Goal: Entertainment & Leisure: Consume media (video, audio)

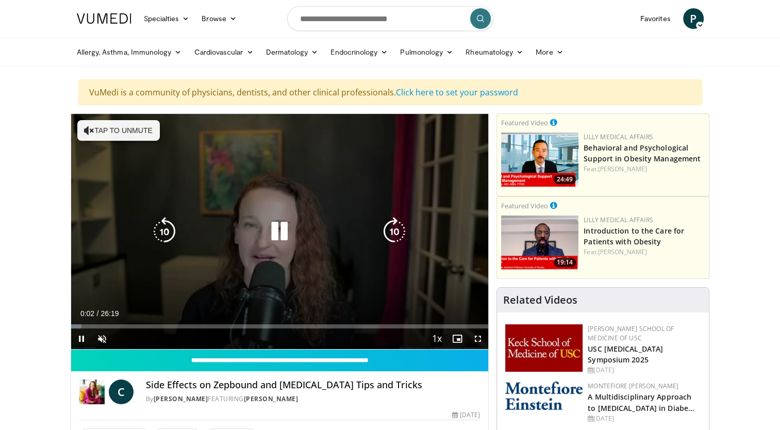
click at [101, 129] on button "Tap to unmute" at bounding box center [118, 130] width 82 height 21
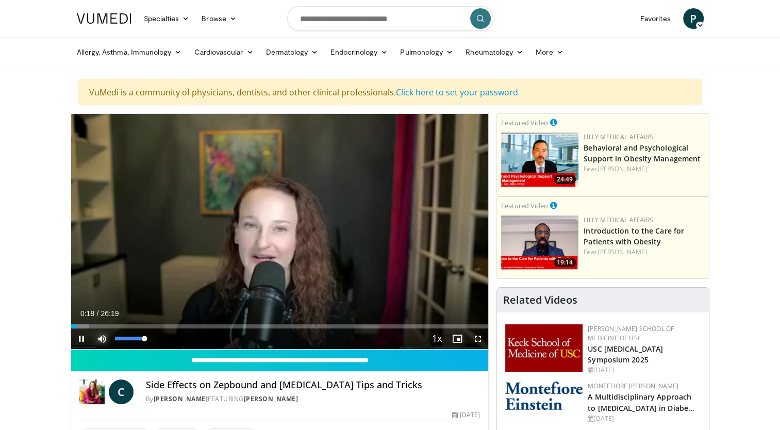
click at [102, 341] on span "Video Player" at bounding box center [102, 338] width 21 height 21
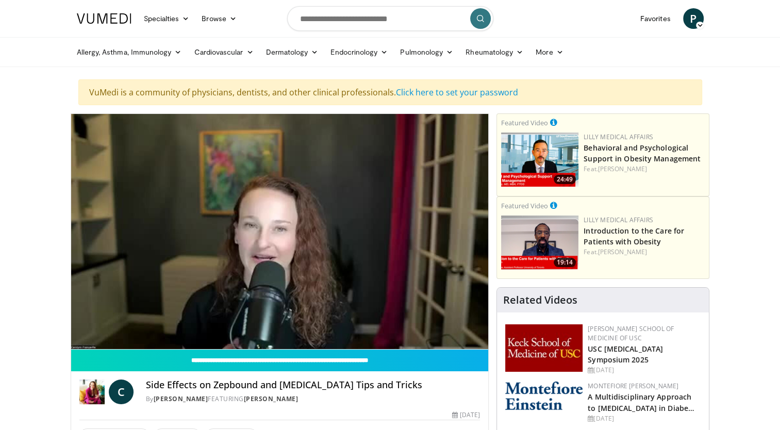
click at [102, 341] on div "10 seconds Tap to unmute" at bounding box center [280, 231] width 418 height 235
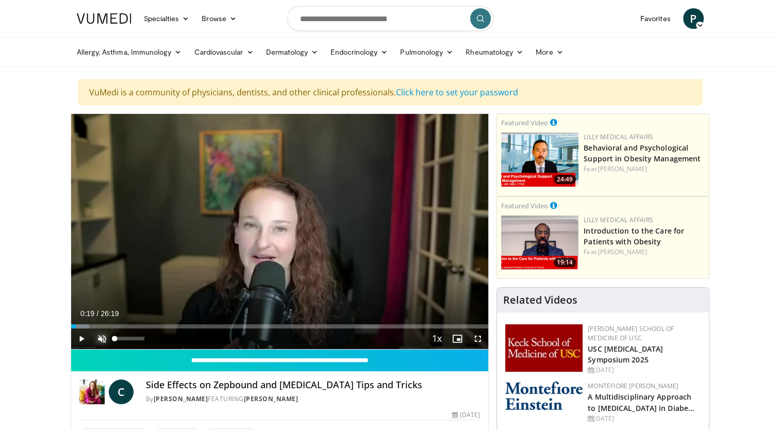
click at [103, 341] on span "Video Player" at bounding box center [102, 338] width 21 height 21
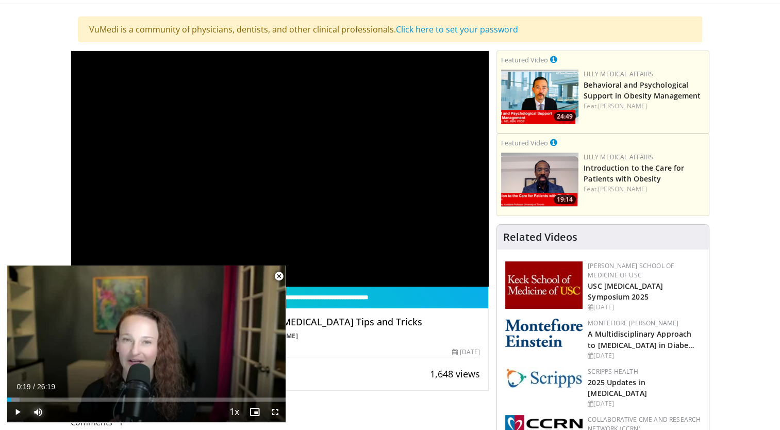
scroll to position [52, 0]
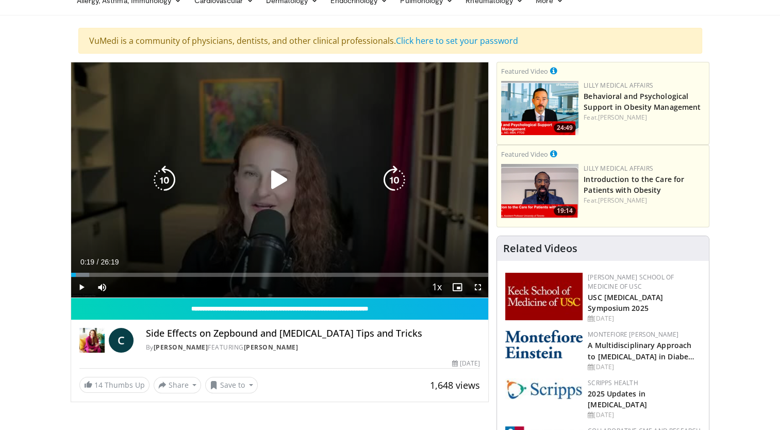
click at [274, 183] on icon "Video Player" at bounding box center [279, 180] width 29 height 29
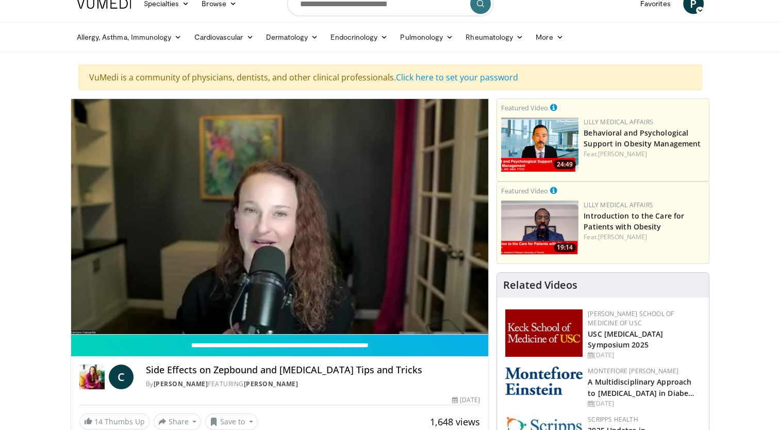
scroll to position [0, 0]
